Goal: Task Accomplishment & Management: Manage account settings

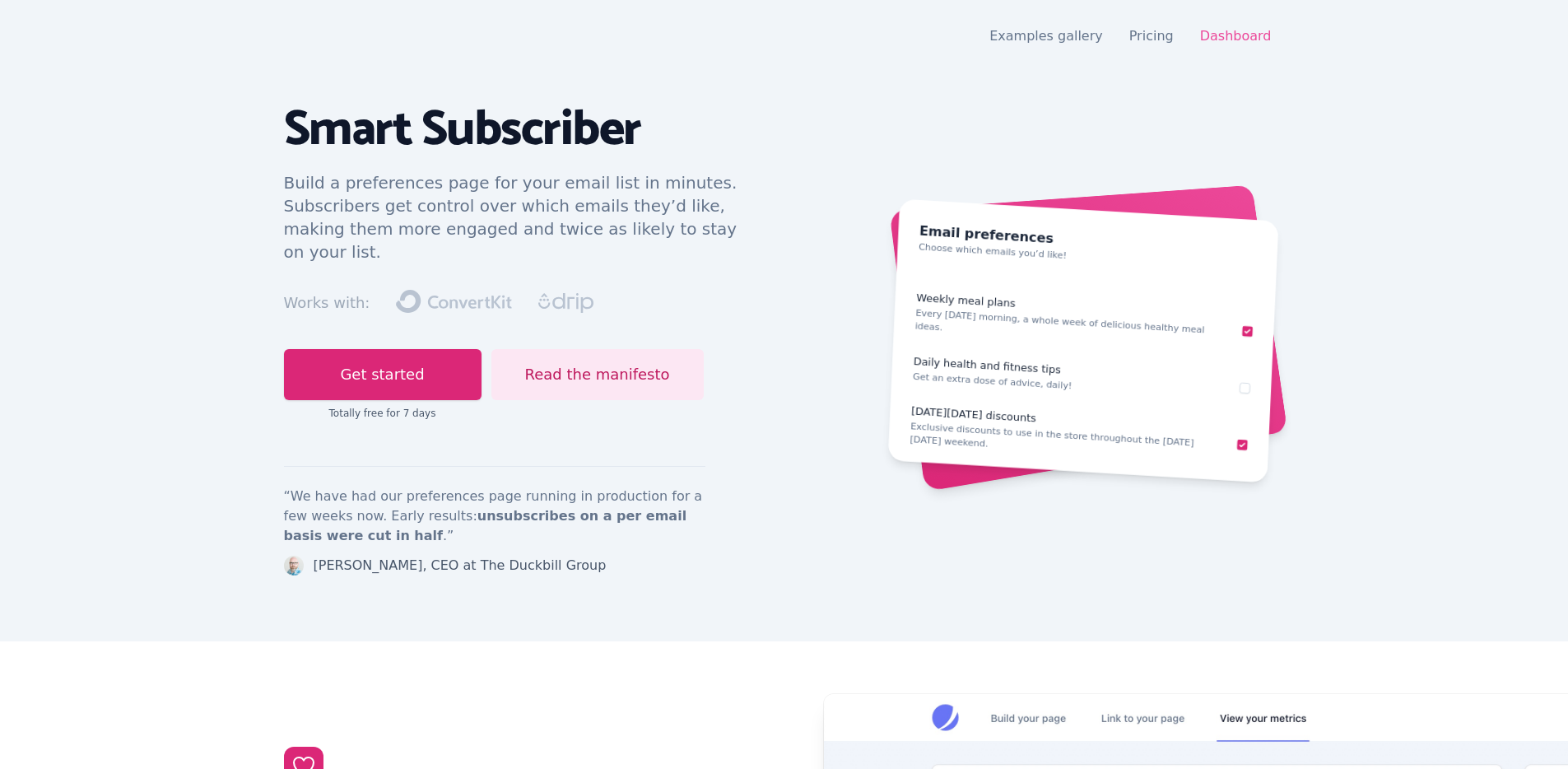
click at [1256, 33] on link "Dashboard" at bounding box center [1236, 35] width 71 height 15
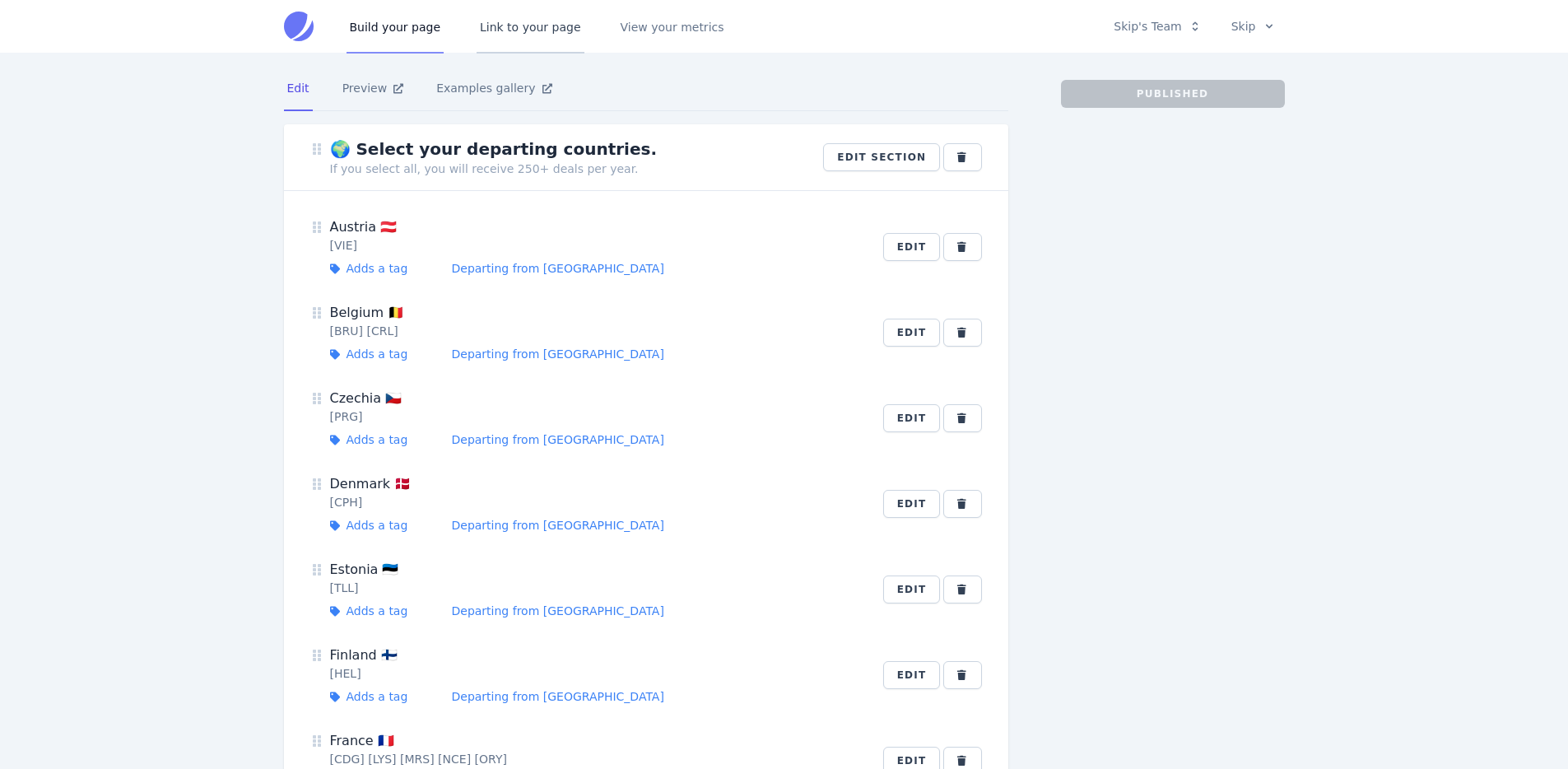
click at [524, 31] on link "Link to your page" at bounding box center [530, 26] width 108 height 54
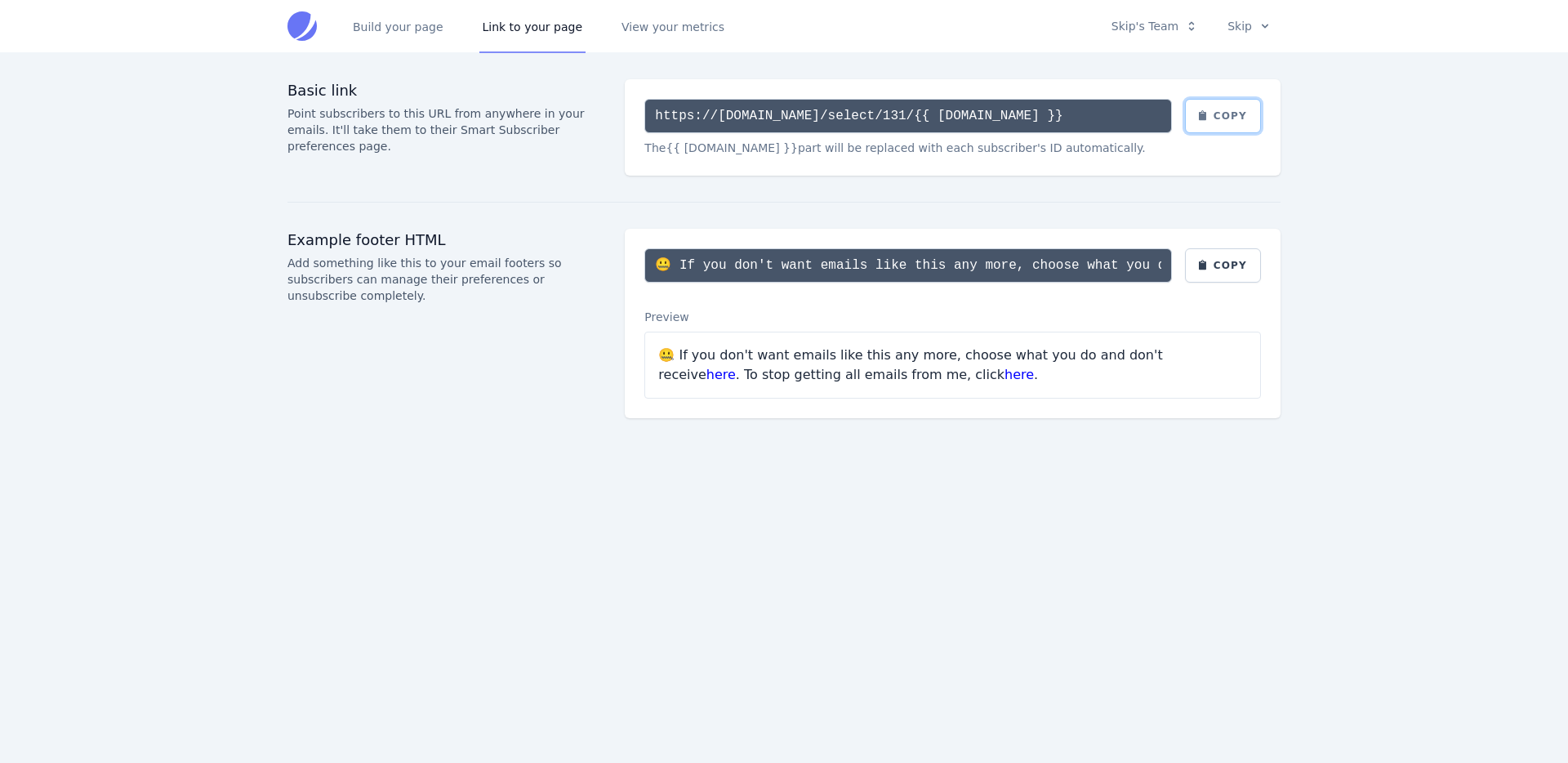
click at [1221, 113] on button "Copy" at bounding box center [1223, 116] width 77 height 34
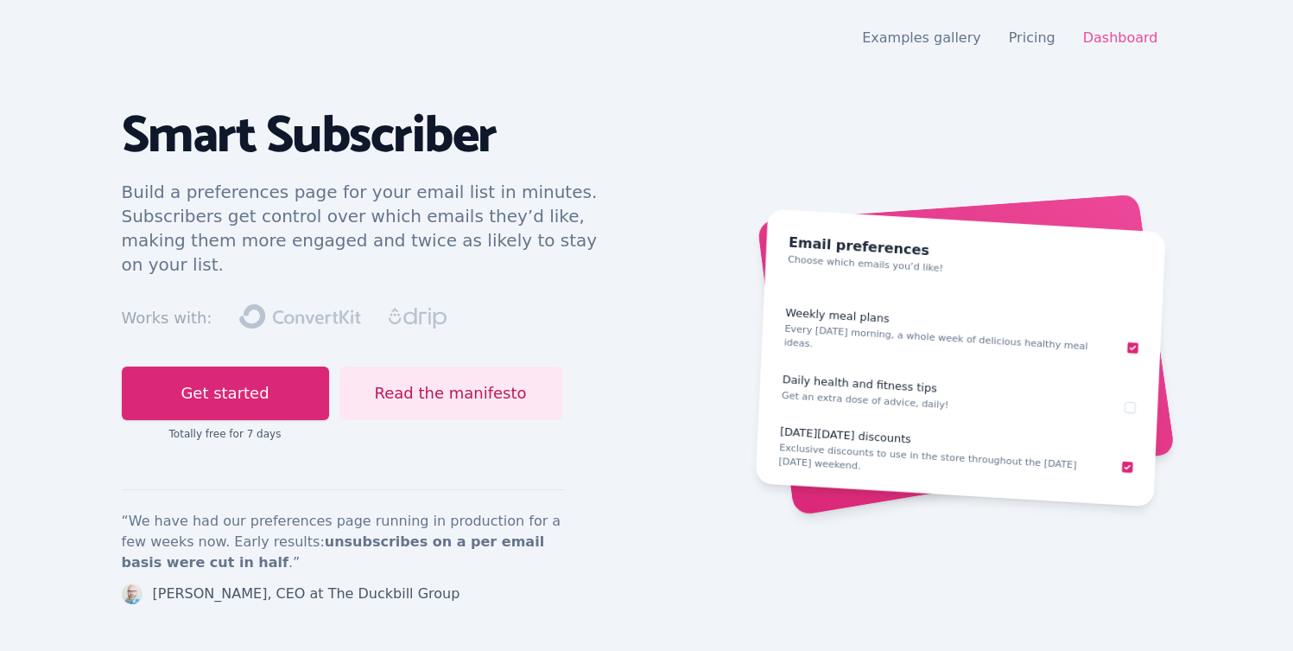
click at [1086, 35] on link "Dashboard" at bounding box center [1120, 37] width 75 height 16
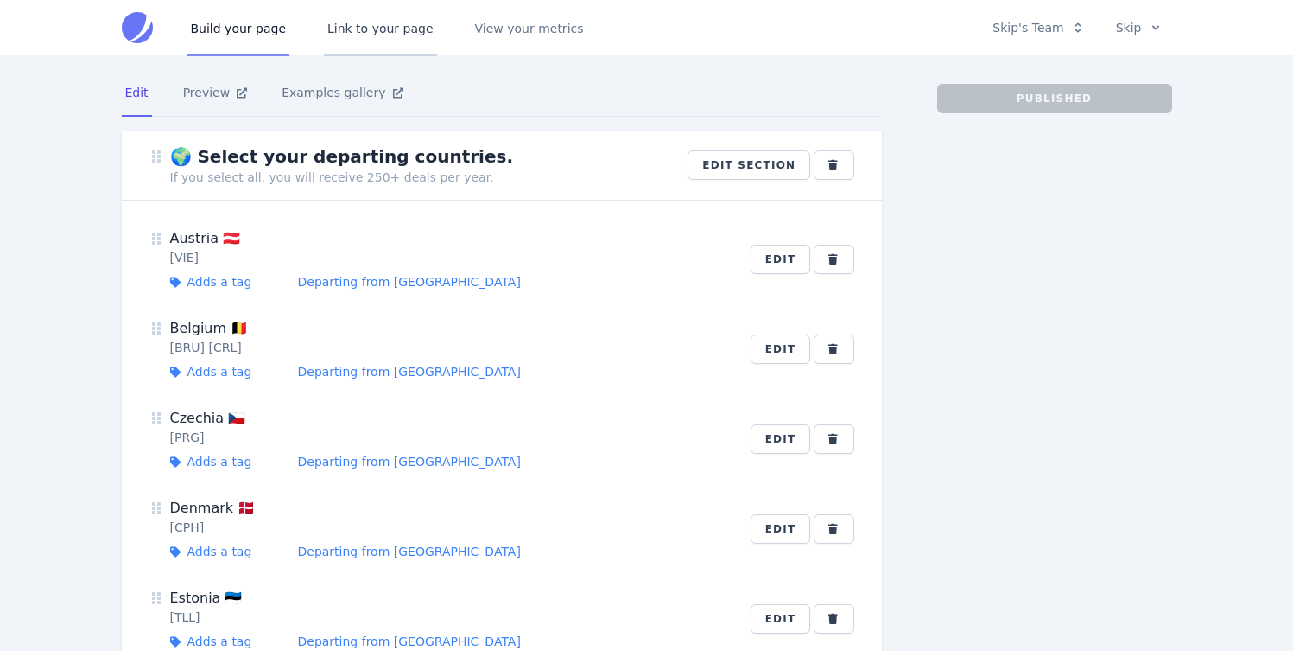
click at [407, 38] on link "Link to your page" at bounding box center [380, 27] width 113 height 57
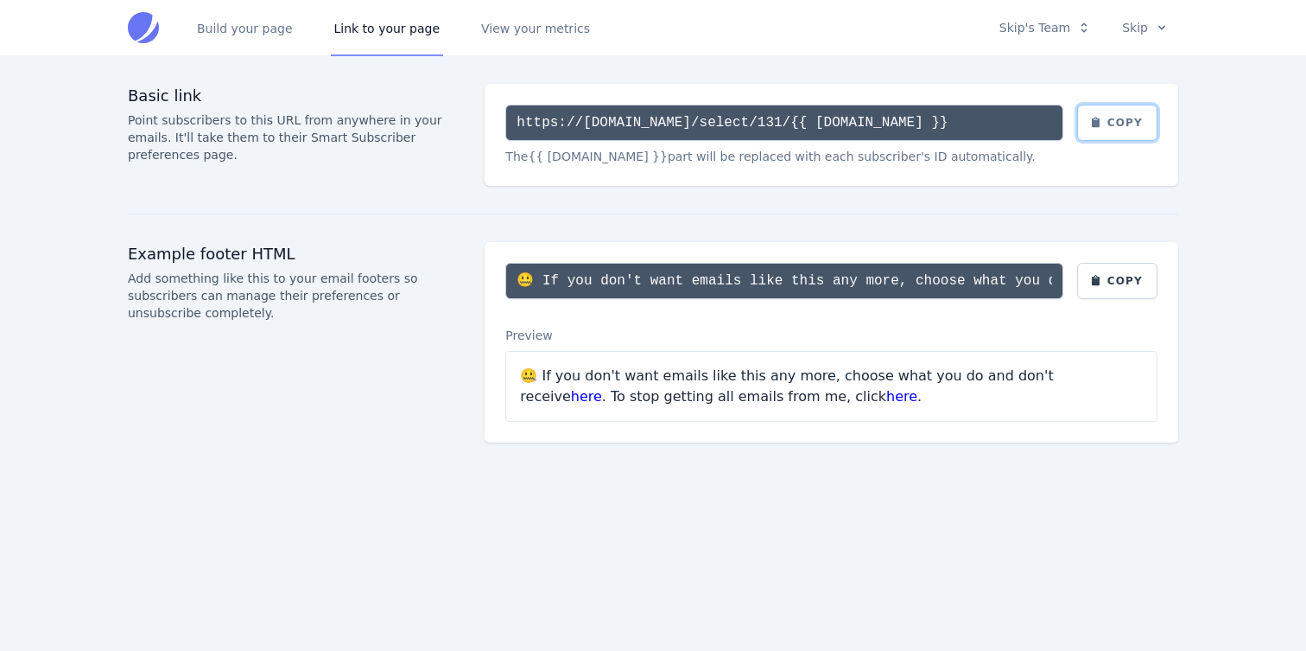
click at [1134, 131] on button "Copy" at bounding box center [1117, 123] width 81 height 36
click at [1131, 125] on button "Copy" at bounding box center [1117, 123] width 81 height 36
click at [1004, 194] on div at bounding box center [653, 214] width 1051 height 56
click at [1102, 120] on button "Copy" at bounding box center [1117, 123] width 81 height 36
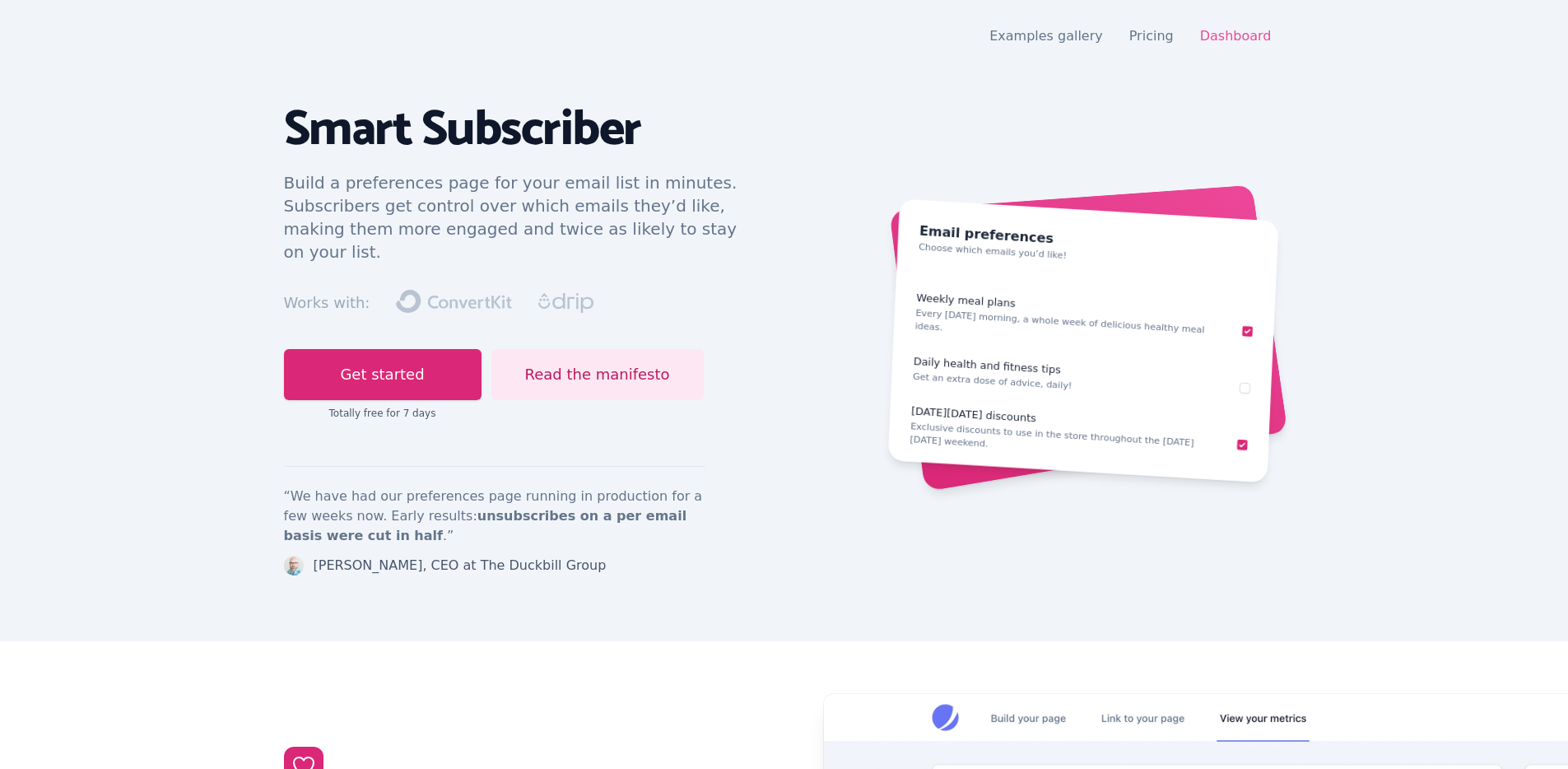
click at [1232, 39] on link "Dashboard" at bounding box center [1236, 35] width 71 height 15
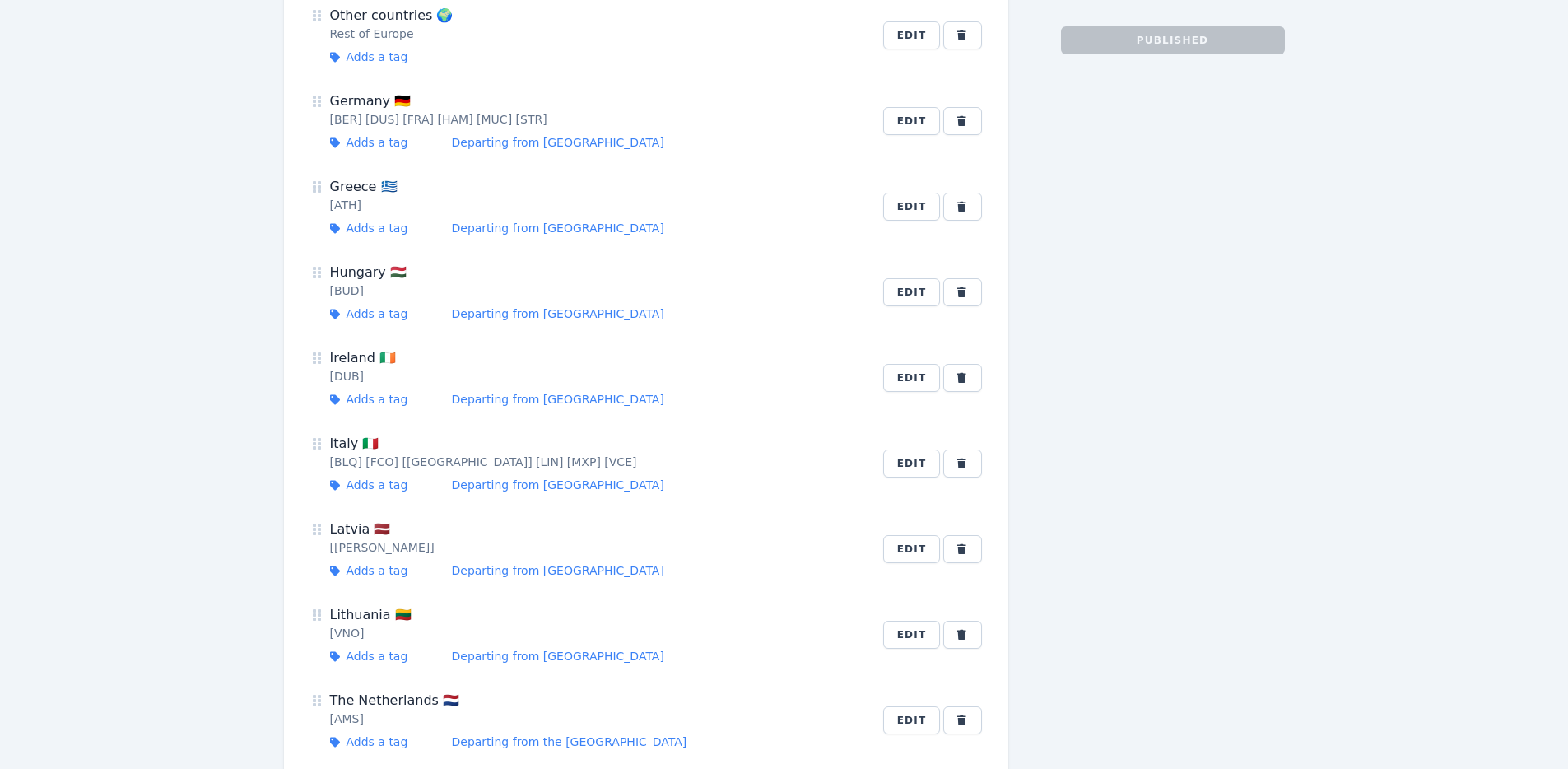
scroll to position [10, 0]
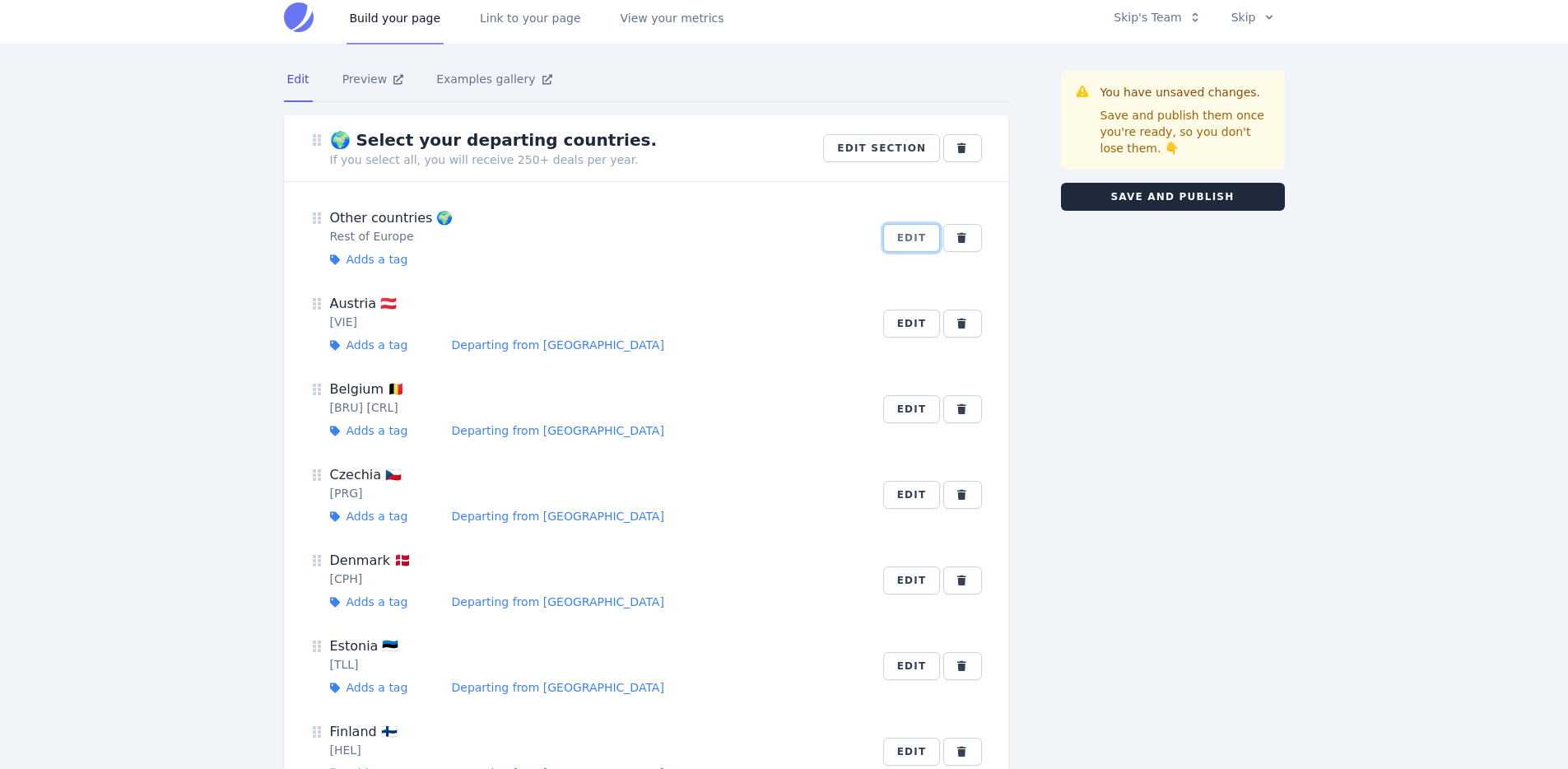
click at [922, 233] on button "Edit" at bounding box center [912, 237] width 57 height 28
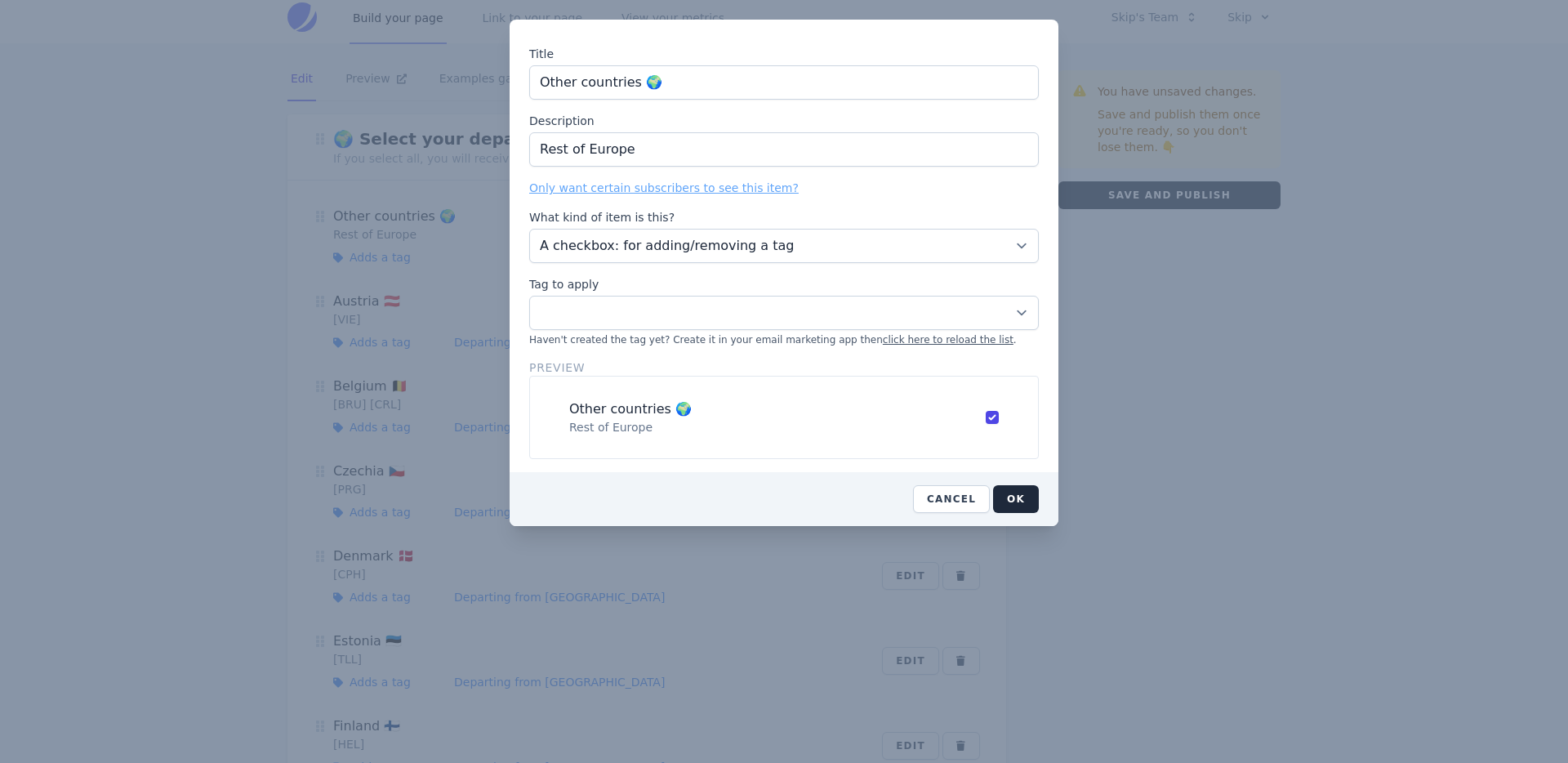
click at [579, 81] on input "Other countries 🌍" at bounding box center [784, 82] width 509 height 34
type input "Other Acountries 🌍"
select select
type input "Other Alcountries 🌍"
select select
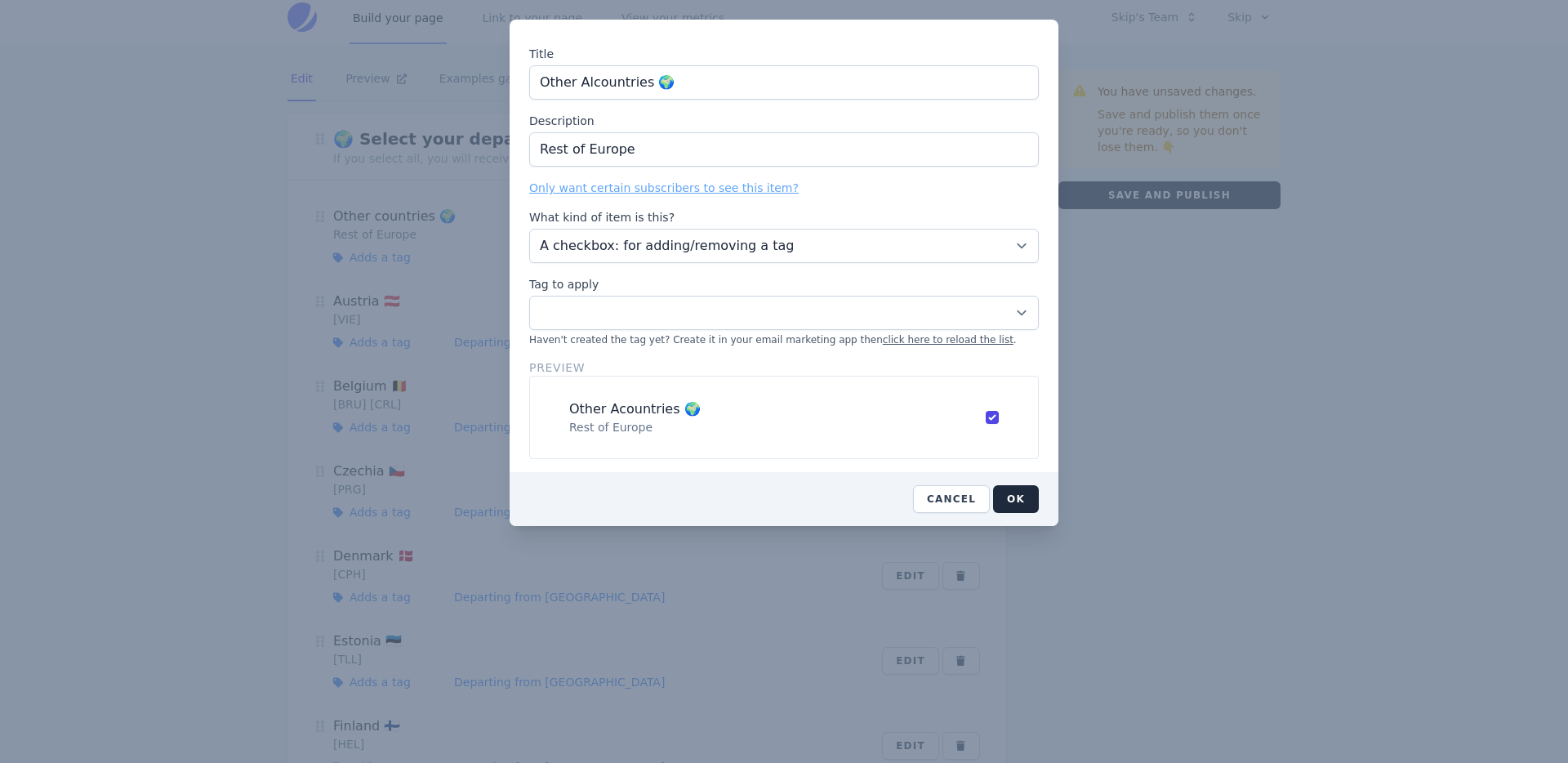
type input "Other Allcountries 🌍"
select select
type input "Other All countries 🌍"
select select
drag, startPoint x: 578, startPoint y: 82, endPoint x: 424, endPoint y: 85, distance: 154.0
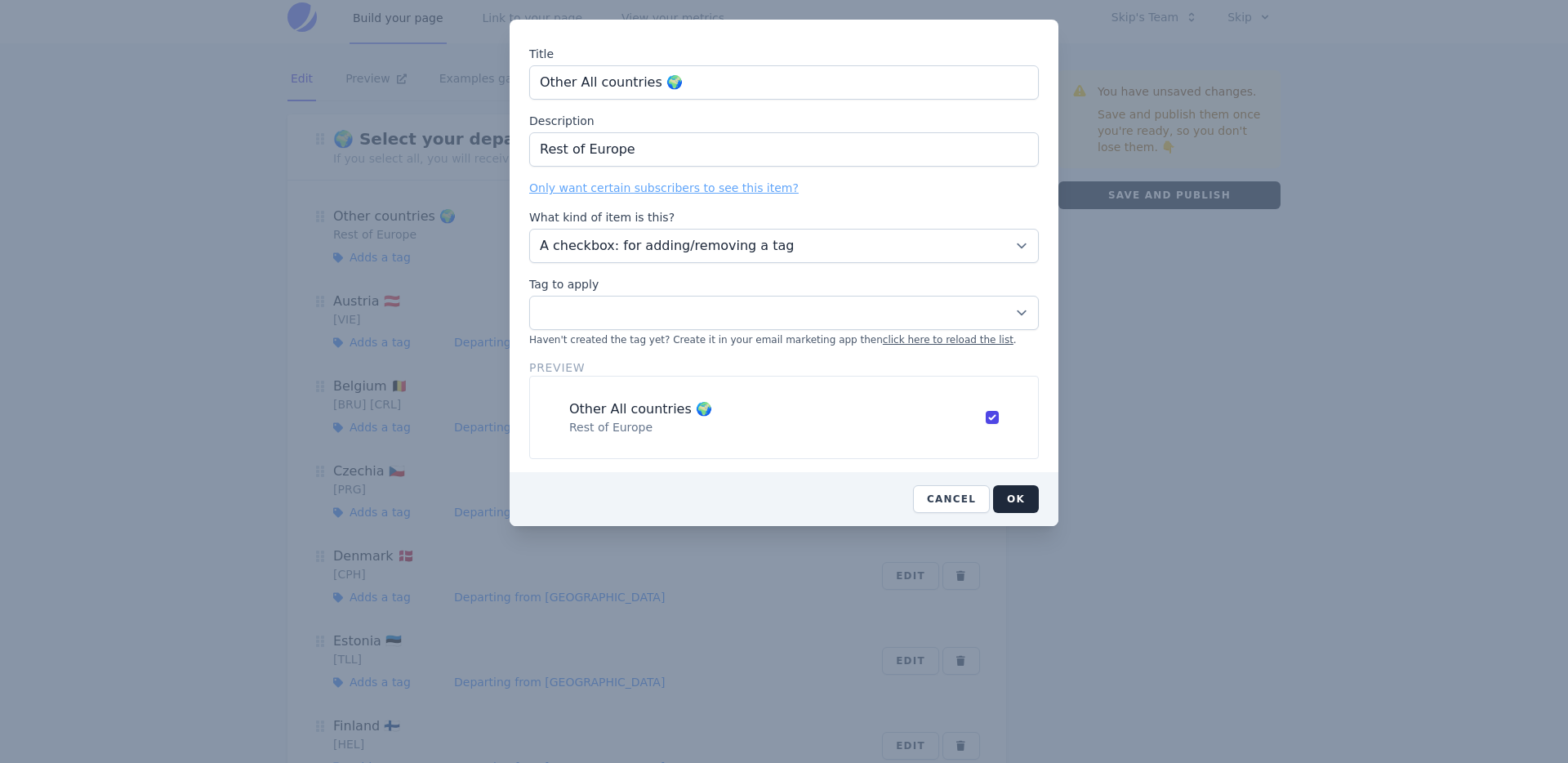
click at [425, 85] on div "Title Other All countries 🌍 Description Rest of [GEOGRAPHIC_DATA] Only want cer…" at bounding box center [784, 381] width 1568 height 763
type input "All countries 🌍"
select select
click at [559, 78] on input "All countries 🌍" at bounding box center [784, 82] width 509 height 34
type input "All Countries 🌍"
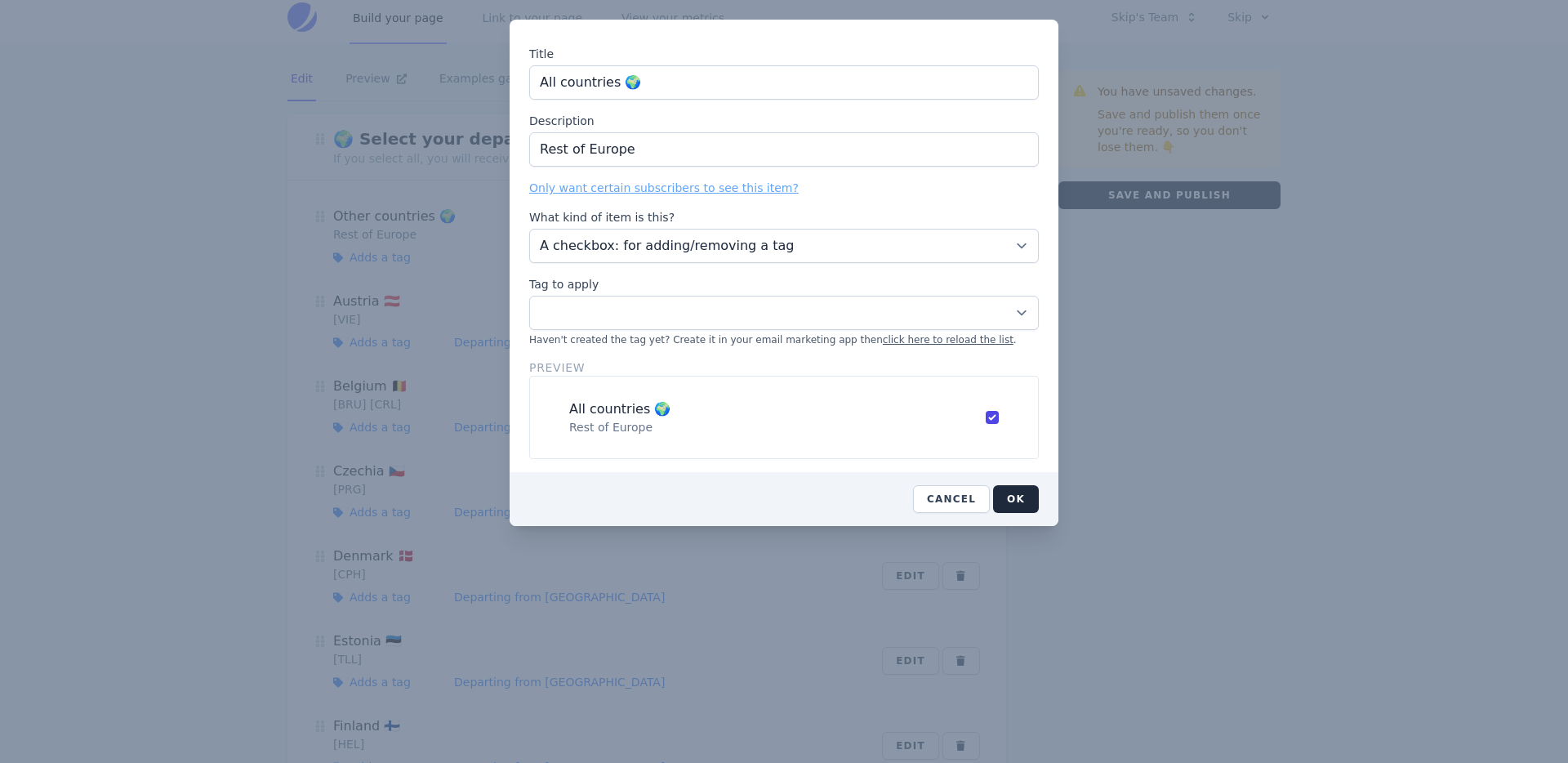
select select
type input "All Countries 🌍"
click at [589, 134] on input "Rest of Europe" at bounding box center [784, 149] width 509 height 34
click at [601, 147] on input "Rest of Europe" at bounding box center [784, 149] width 509 height 34
click at [733, 146] on input "Rest of Europe" at bounding box center [784, 149] width 509 height 34
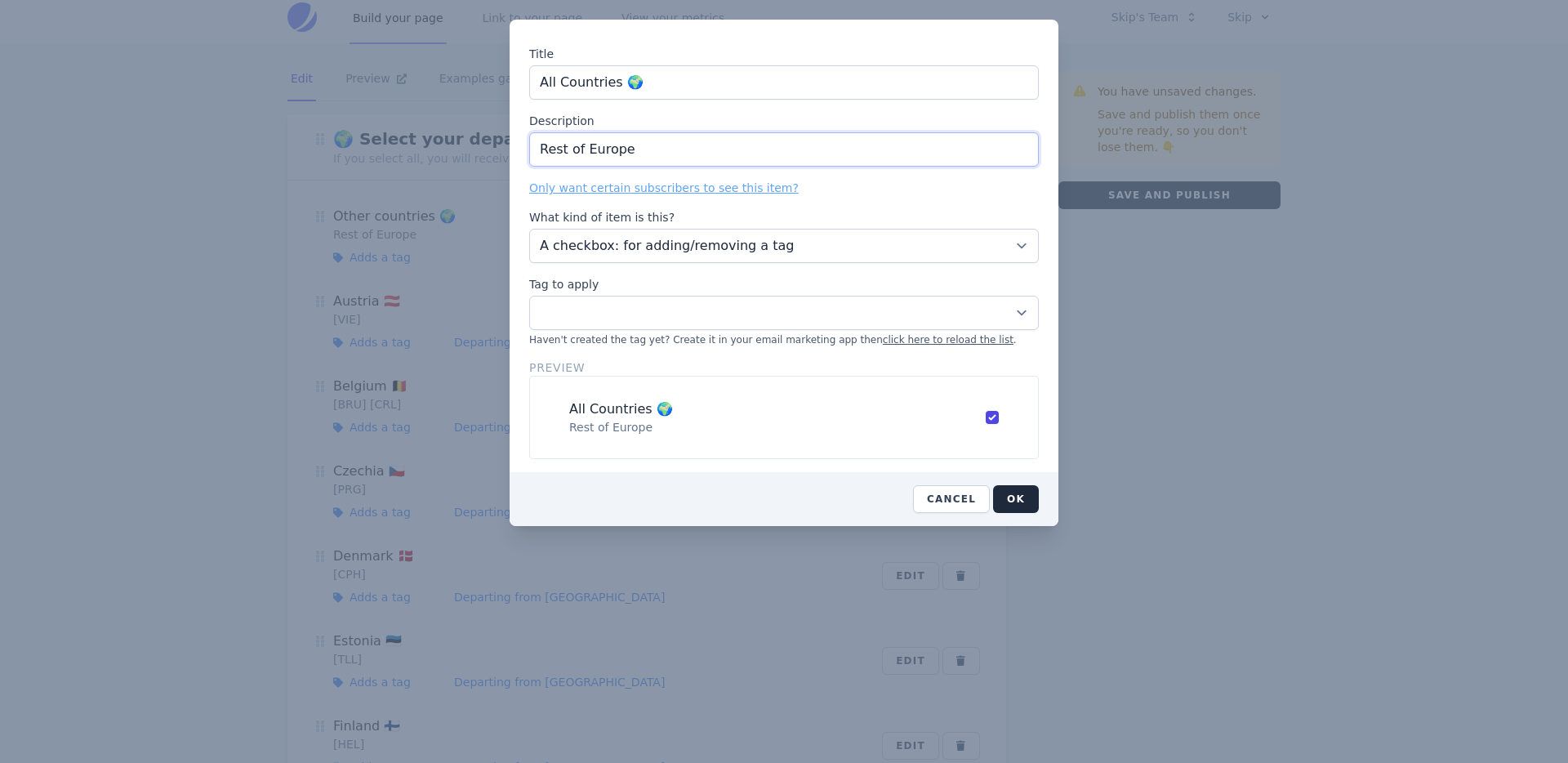
click at [733, 146] on input "Rest of Europe" at bounding box center [784, 149] width 509 height 34
click at [662, 320] on select "00 Cold Subscriber Tag All alliances [GEOGRAPHIC_DATA] Cash deals (long haul) C…" at bounding box center [784, 313] width 509 height 34
select select "11637272"
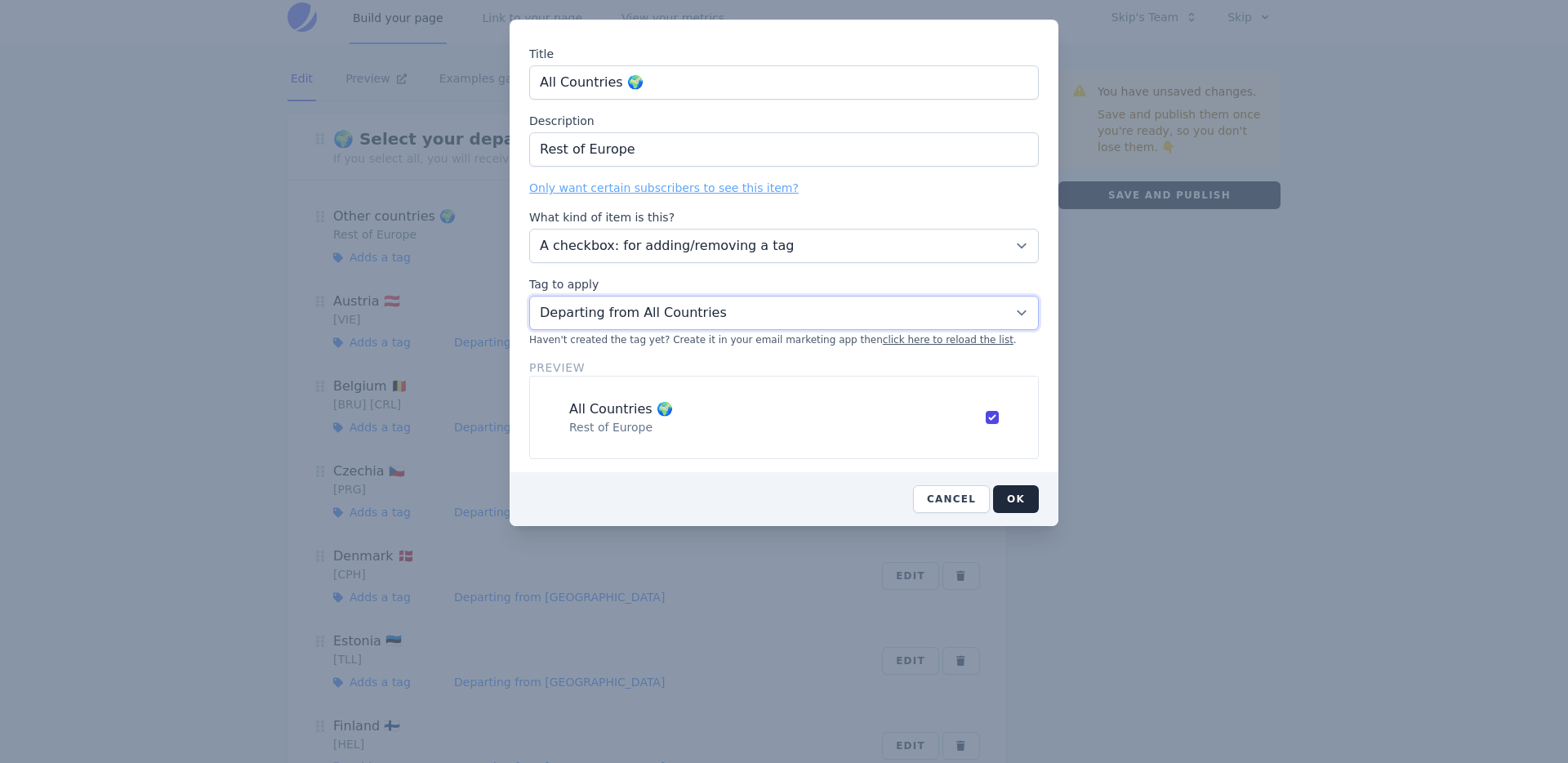
click at [529, 296] on select "00 Cold Subscriber Tag All alliances [GEOGRAPHIC_DATA] Cash deals (long haul) C…" at bounding box center [784, 313] width 509 height 34
click at [623, 157] on input "Rest of Europe" at bounding box center [784, 149] width 509 height 34
type input "Receive every deal"
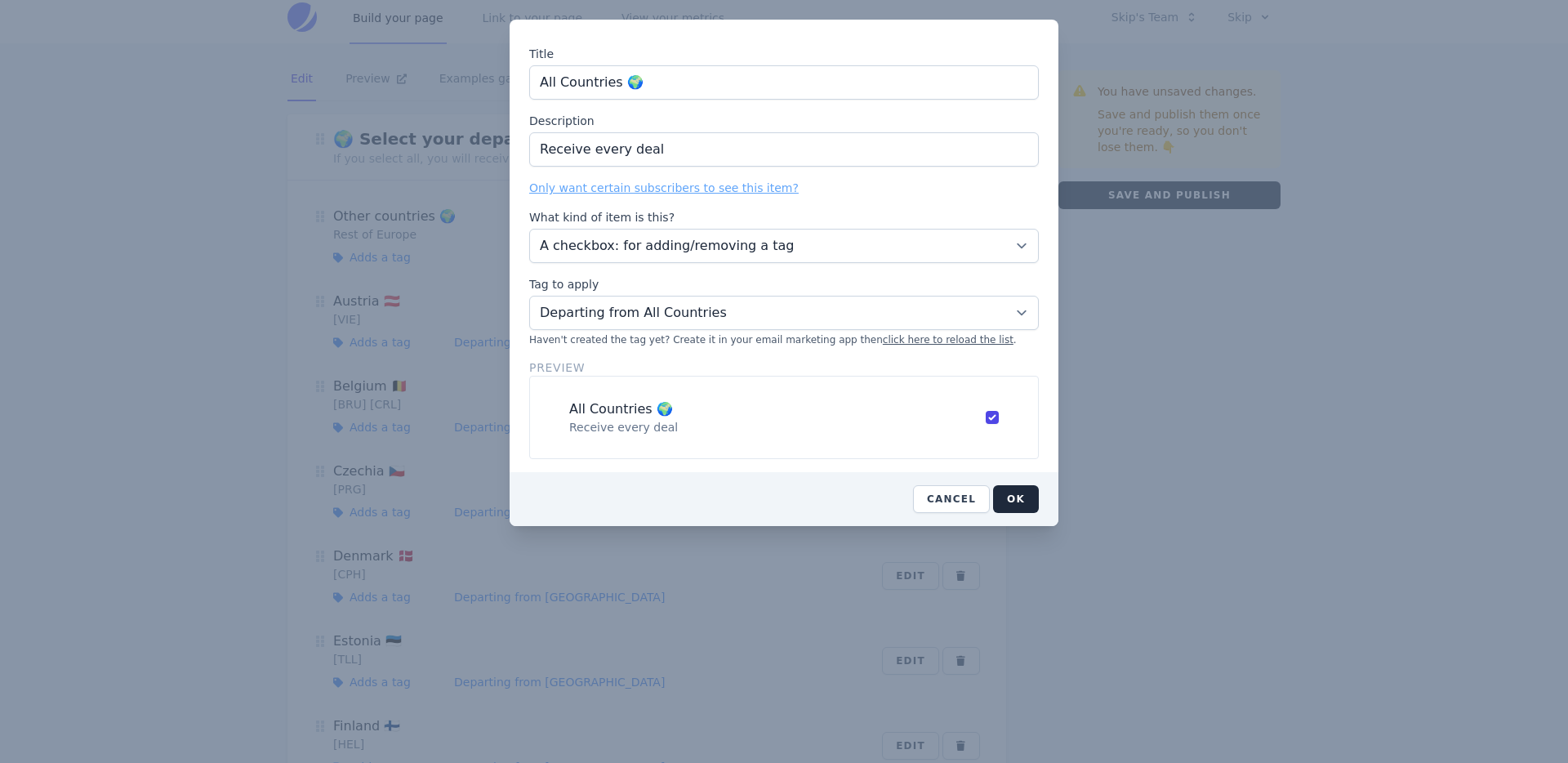
click at [648, 113] on label "Description" at bounding box center [784, 120] width 509 height 16
click at [648, 132] on input "Receive every deal" at bounding box center [784, 149] width 509 height 34
click at [1008, 498] on button "OK" at bounding box center [1016, 498] width 45 height 27
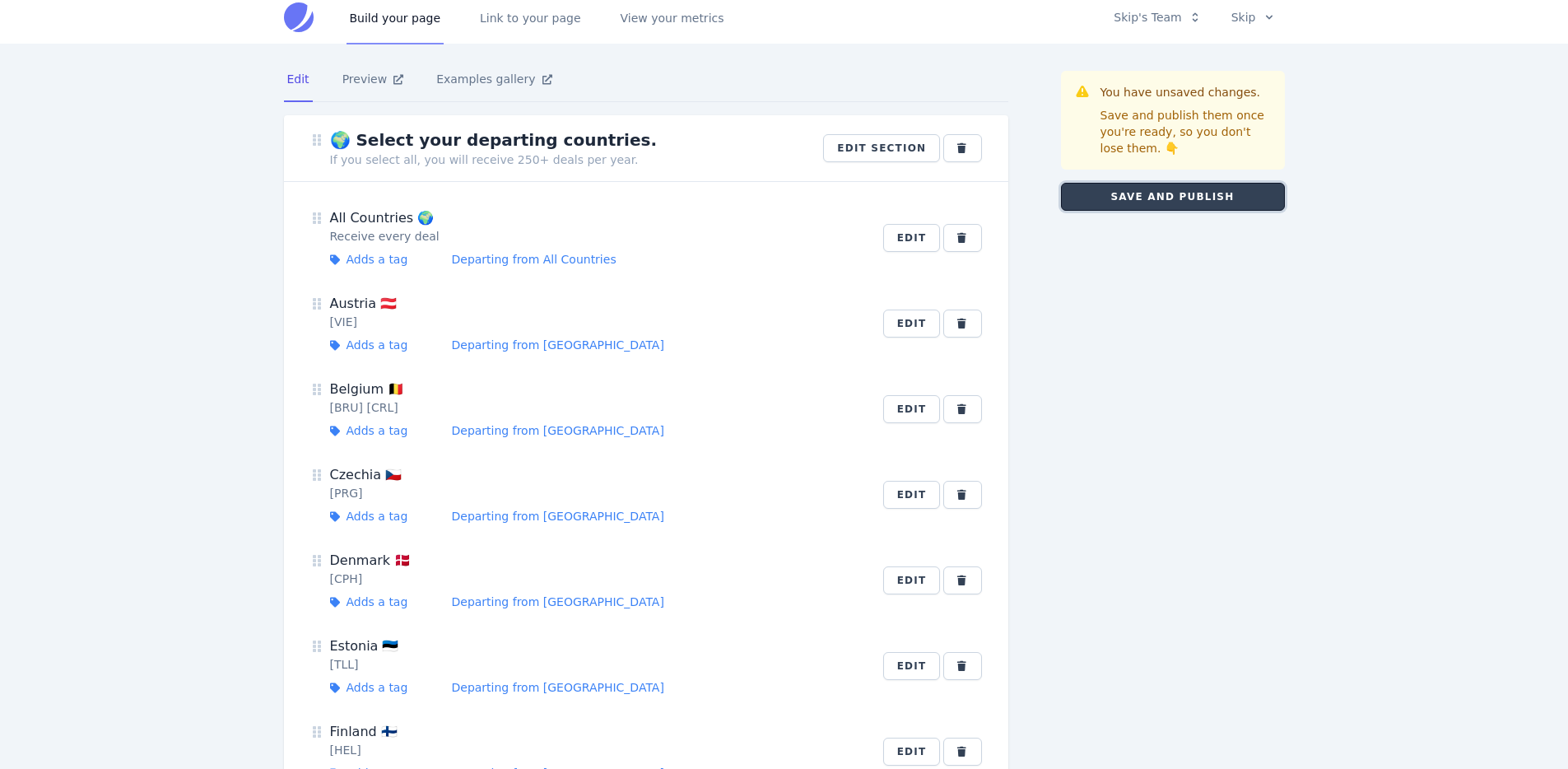
click at [1145, 198] on button "Save and publish" at bounding box center [1173, 196] width 224 height 28
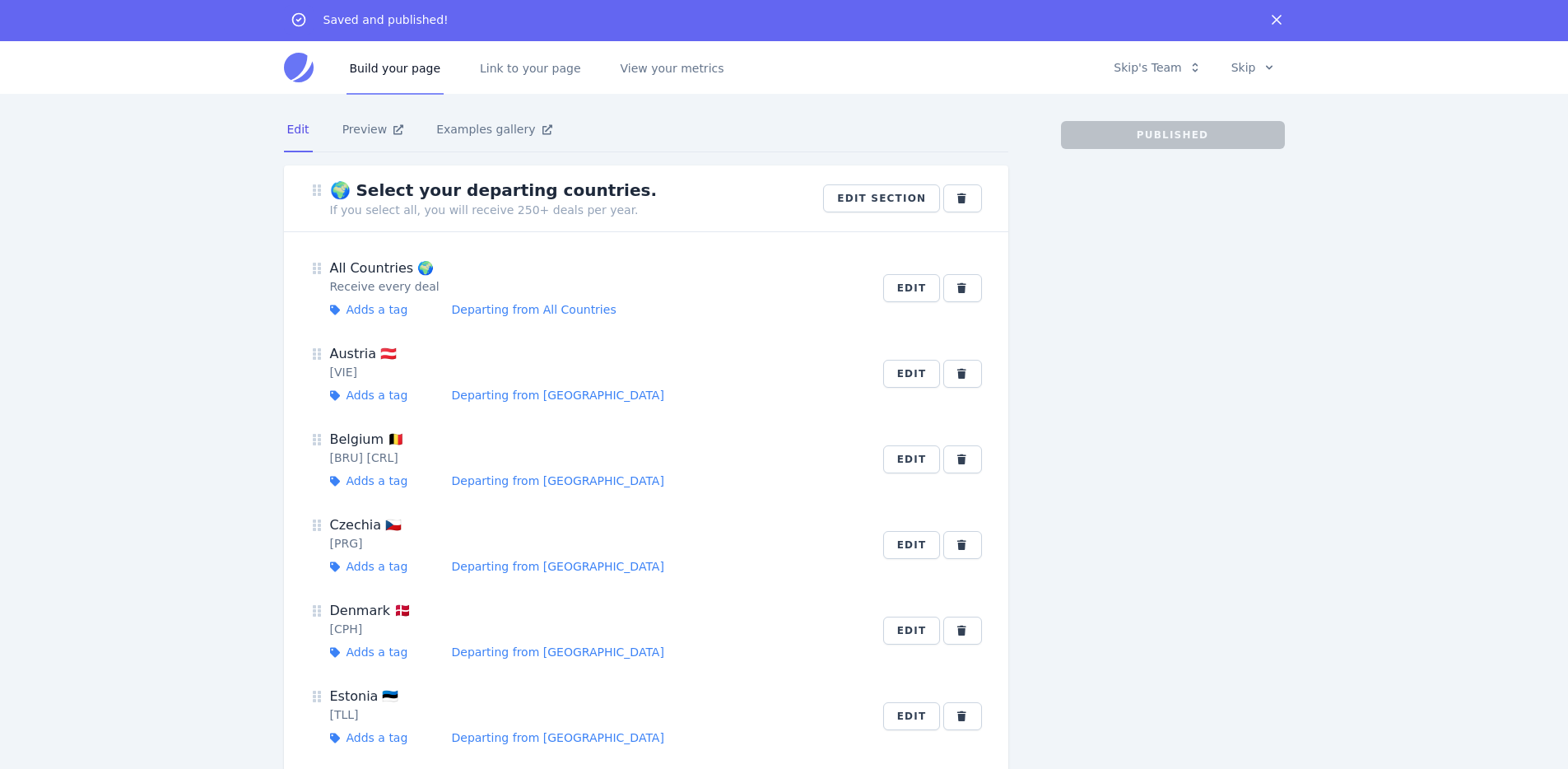
scroll to position [0, 0]
